Goal: Task Accomplishment & Management: Manage account settings

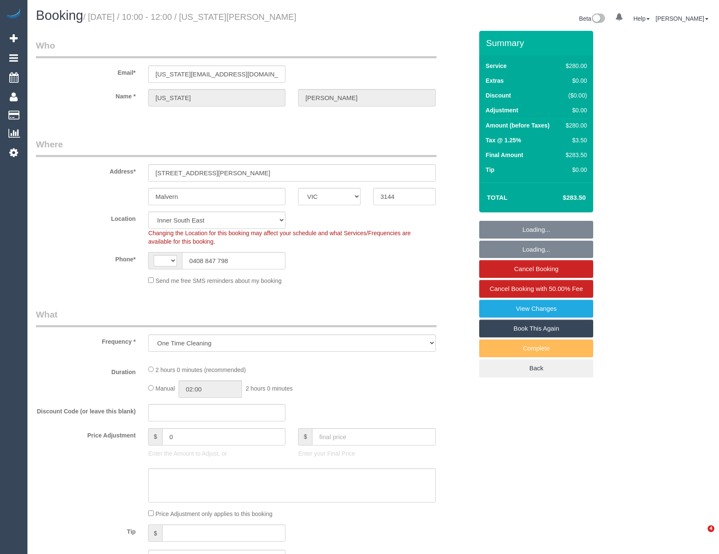
select select "VIC"
select select "object:2803"
select select "string:AU"
select select "2"
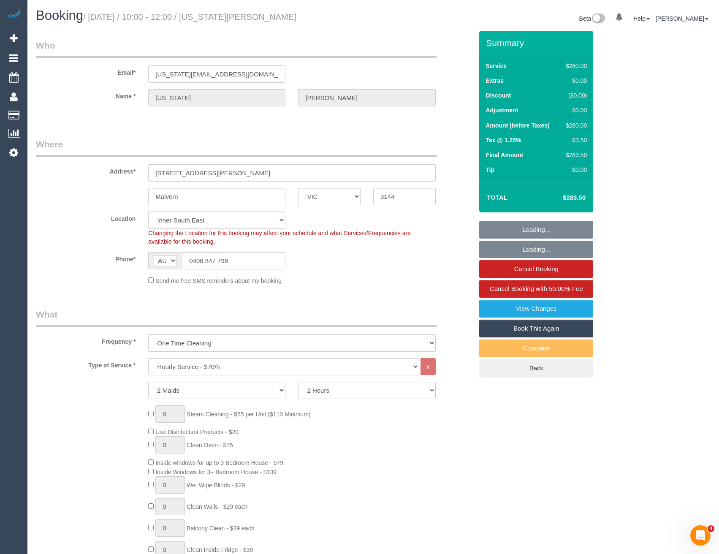
select select "number:28"
select select "spot1"
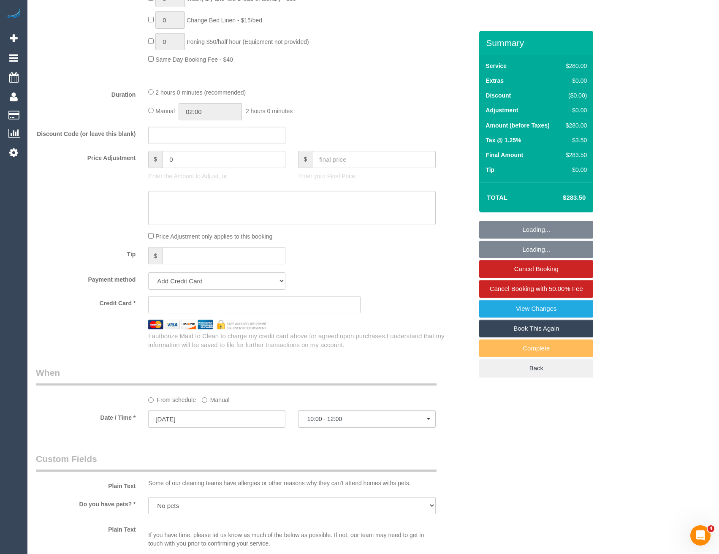
select select "string:stripe-pm_1S7Ndl2GScqysDRVkyS4PwtZ"
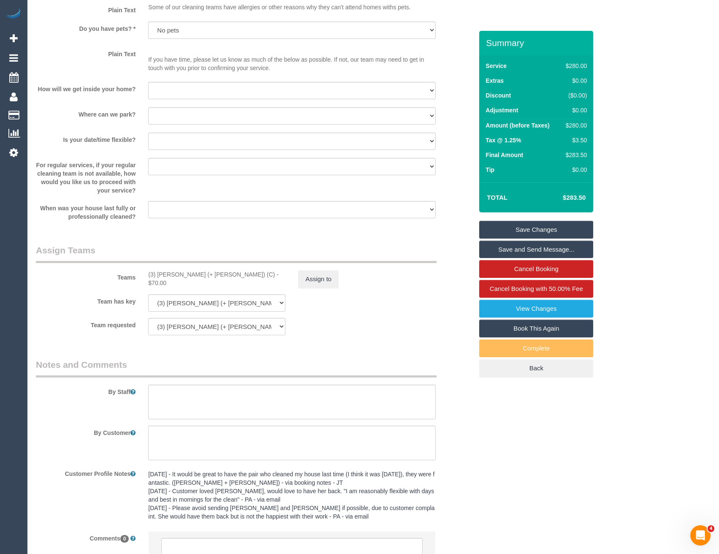
scroll to position [1091, 0]
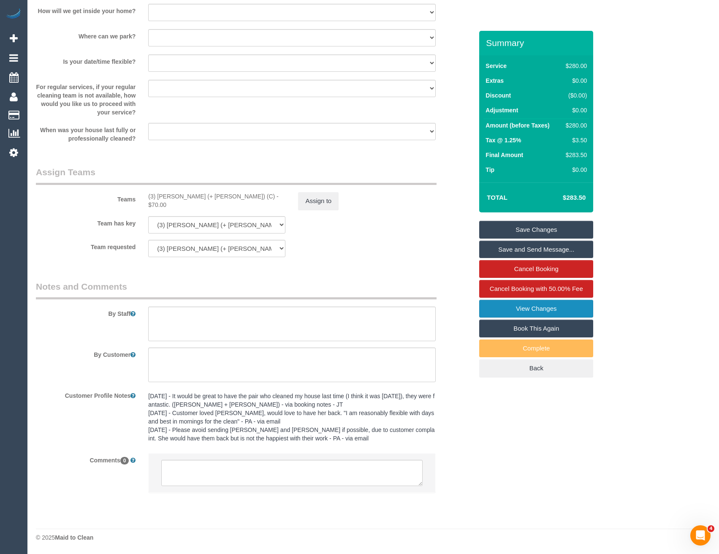
click at [535, 307] on link "View Changes" at bounding box center [536, 309] width 114 height 18
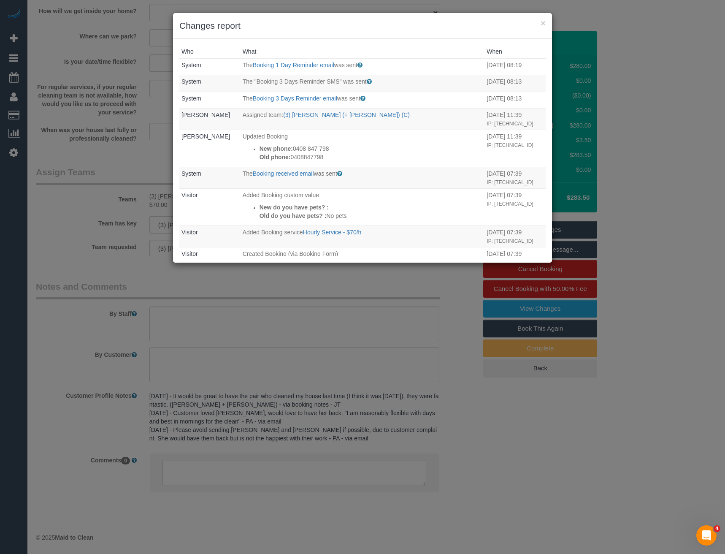
click at [333, 278] on div "× Changes report Who What When System The Booking 1 Day Reminder email was sent…" at bounding box center [362, 277] width 725 height 554
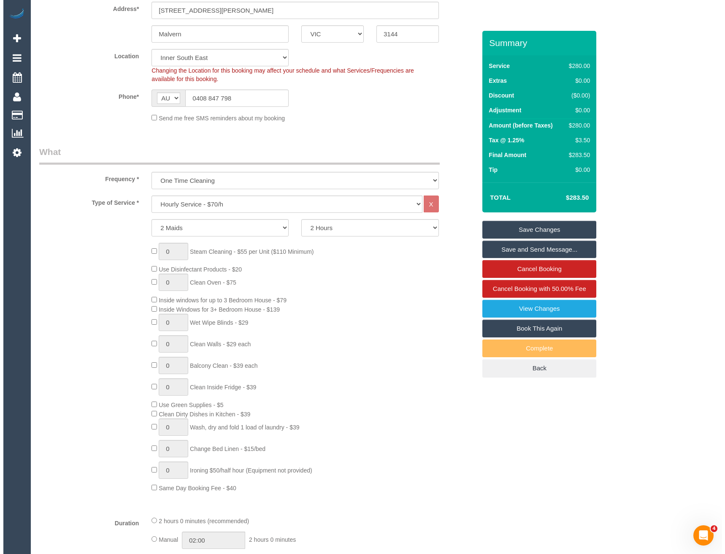
scroll to position [0, 0]
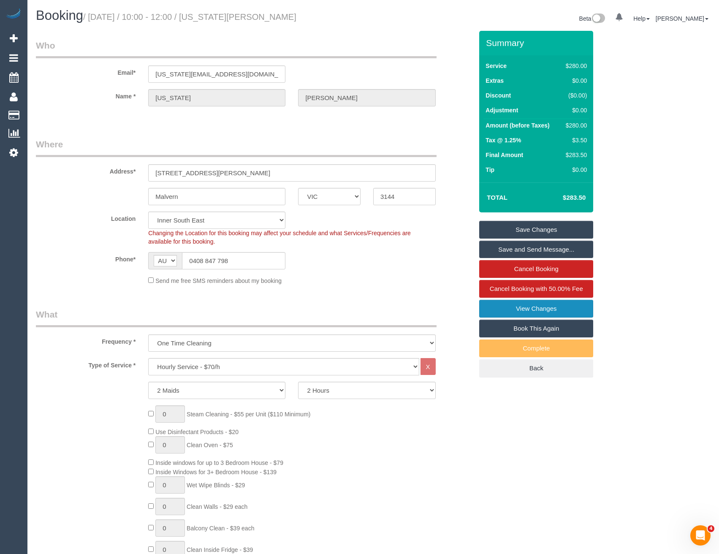
click at [502, 312] on link "View Changes" at bounding box center [536, 309] width 114 height 18
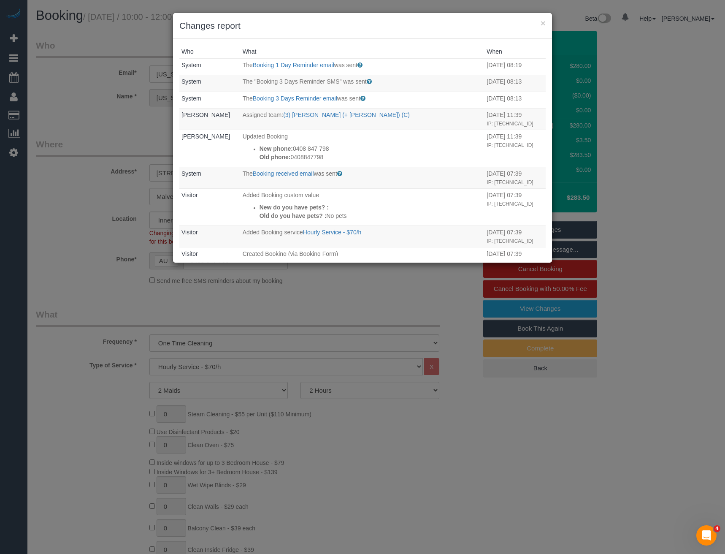
click at [314, 304] on div "× Changes report Who What When System The Booking 1 Day Reminder email was sent…" at bounding box center [362, 277] width 725 height 554
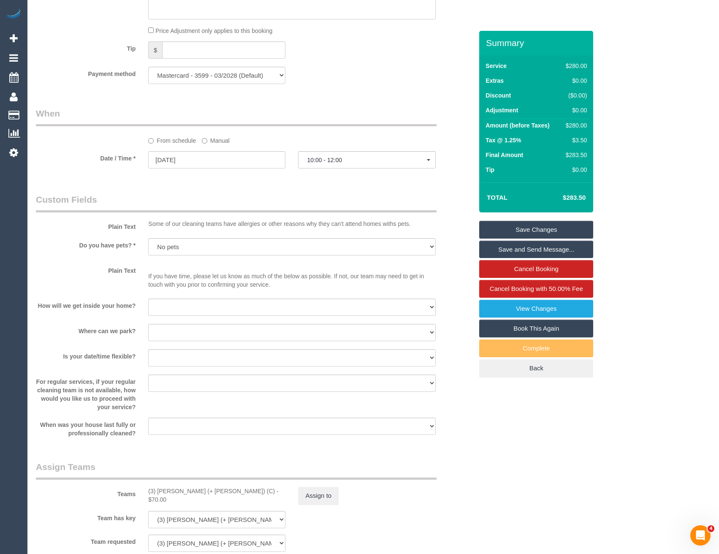
scroll to position [844, 0]
